Goal: Find specific page/section: Find specific page/section

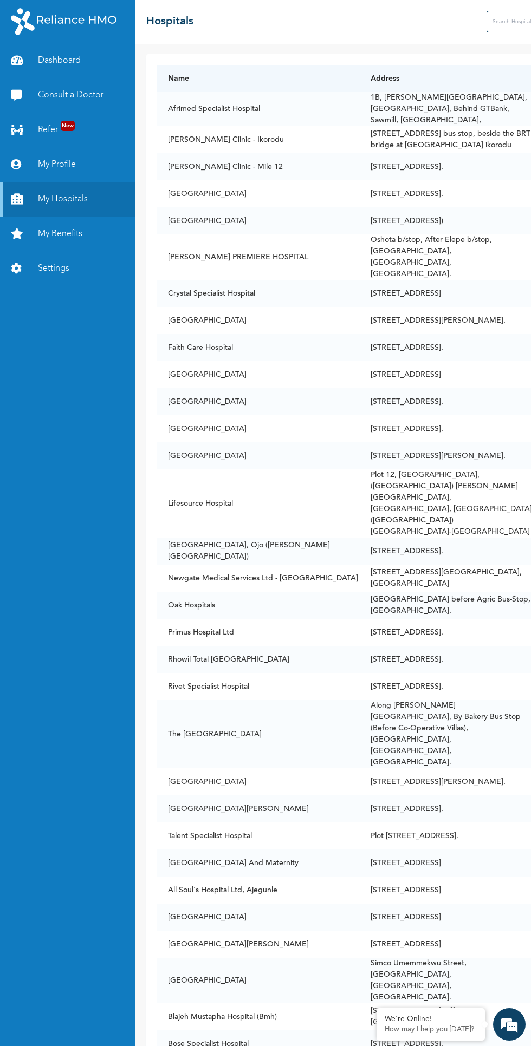
click at [37, 735] on div "Dashboard Consult a Doctor Refer New My Profile My Hospitals My Benefits Settin…" at bounding box center [67, 544] width 135 height 1003
click at [237, 700] on td "The [GEOGRAPHIC_DATA]" at bounding box center [258, 734] width 203 height 68
click at [51, 764] on div "Dashboard Consult a Doctor Refer New My Profile My Hospitals My Benefits Settin…" at bounding box center [67, 544] width 135 height 1003
click at [486, 21] on input "text" at bounding box center [529, 22] width 87 height 22
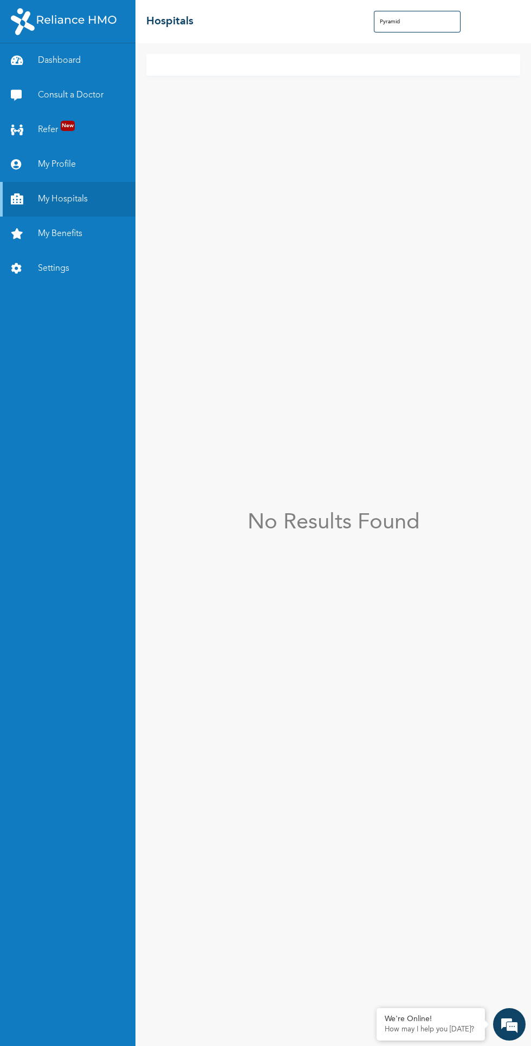
type input "Pyramid"
click at [522, 1015] on div "We're Online! How may I help you [DATE]?" at bounding box center [509, 1024] width 32 height 32
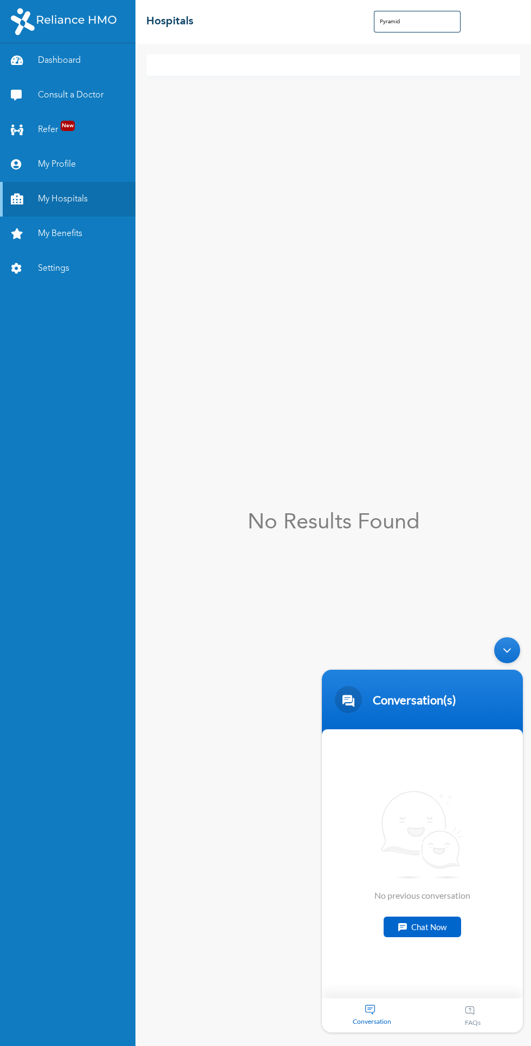
click at [48, 71] on link "Dashboard" at bounding box center [67, 60] width 135 height 35
